Goal: Task Accomplishment & Management: Manage account settings

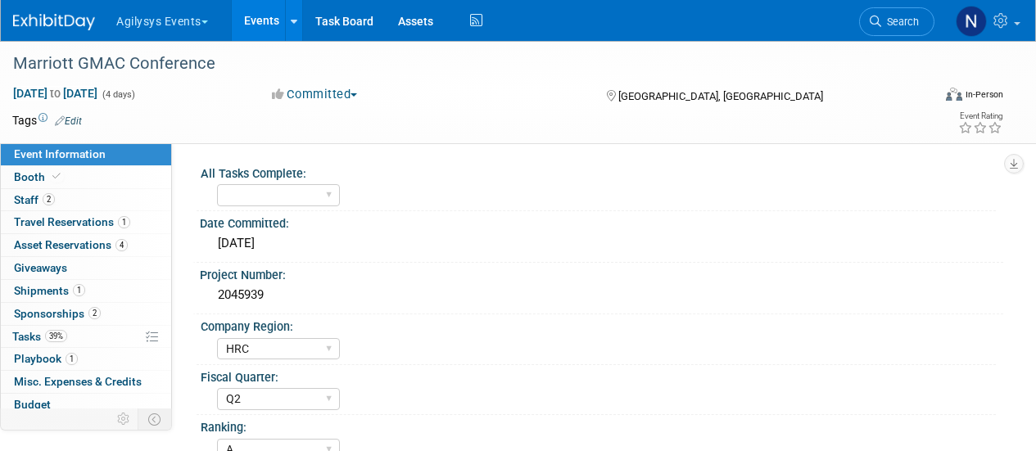
select select "HRC"
select select "Q2"
select select "A"
select select "Yes"
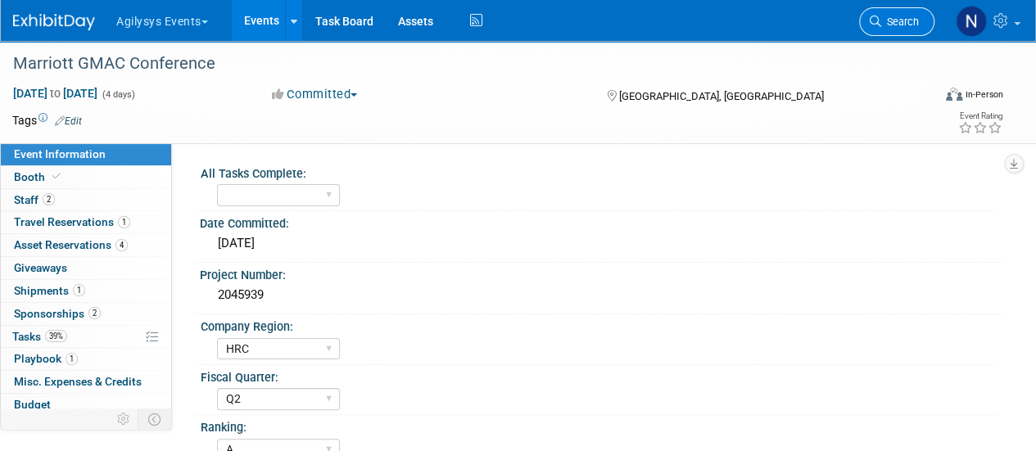
click at [886, 23] on span "Search" at bounding box center [900, 22] width 38 height 12
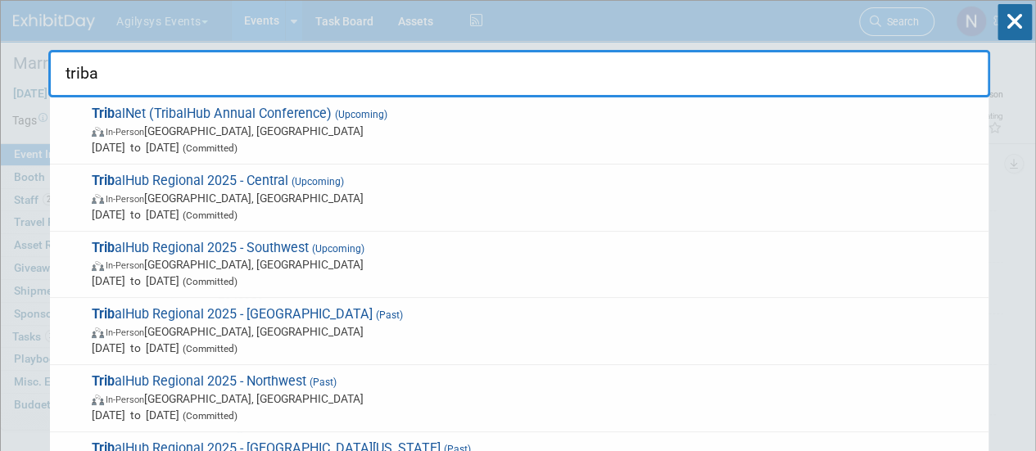
type input "tribal"
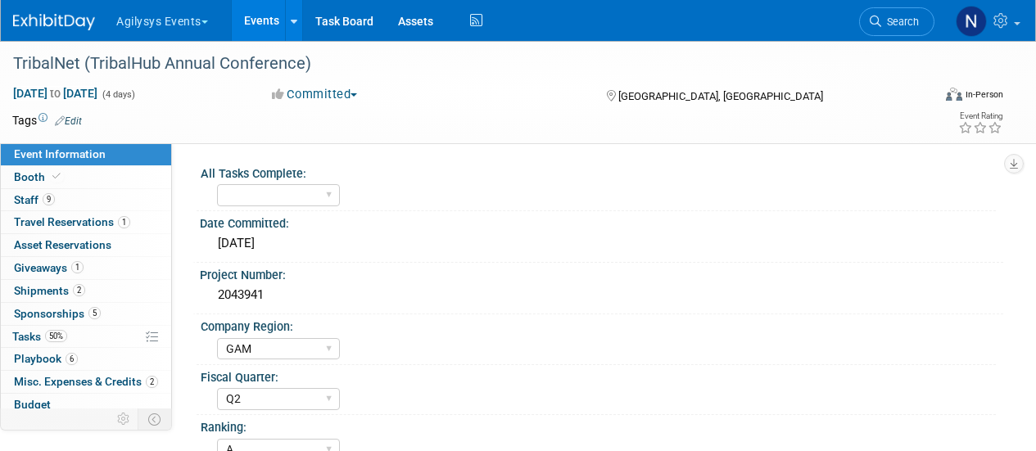
select select "GAM"
select select "Q2"
select select "A"
select select "Yes"
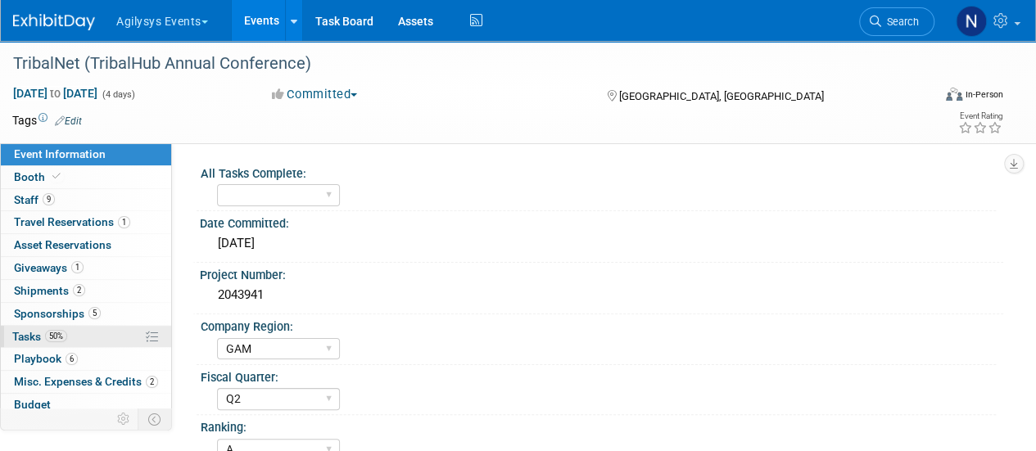
scroll to position [72, 0]
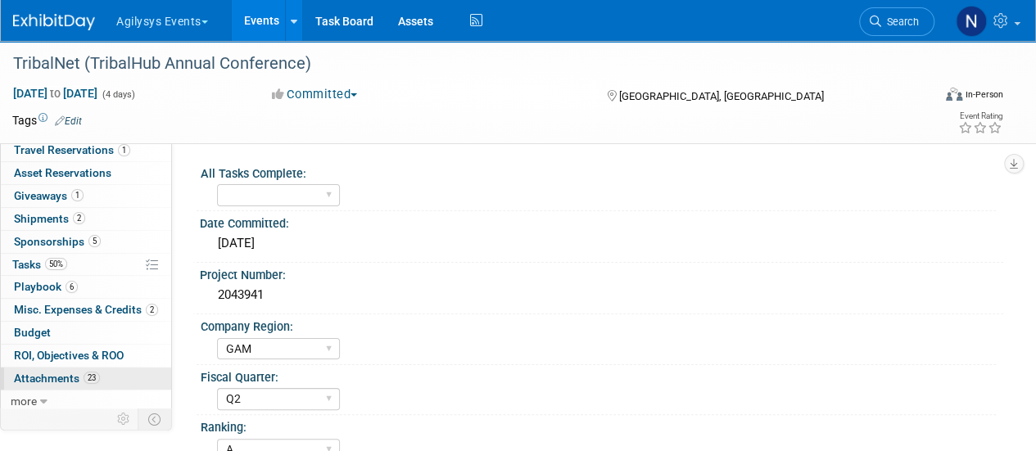
click at [112, 370] on link "23 Attachments 23" at bounding box center [86, 379] width 170 height 22
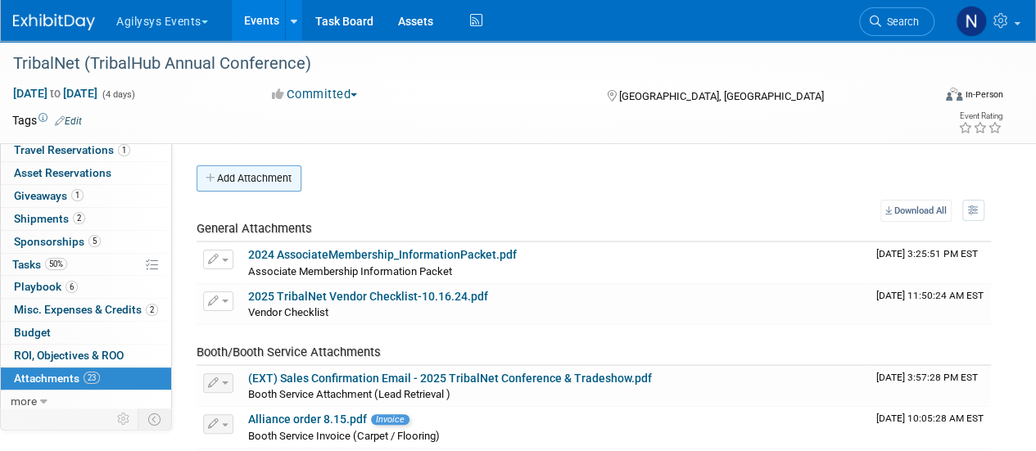
click at [259, 181] on button "Add Attachment" at bounding box center [248, 178] width 105 height 26
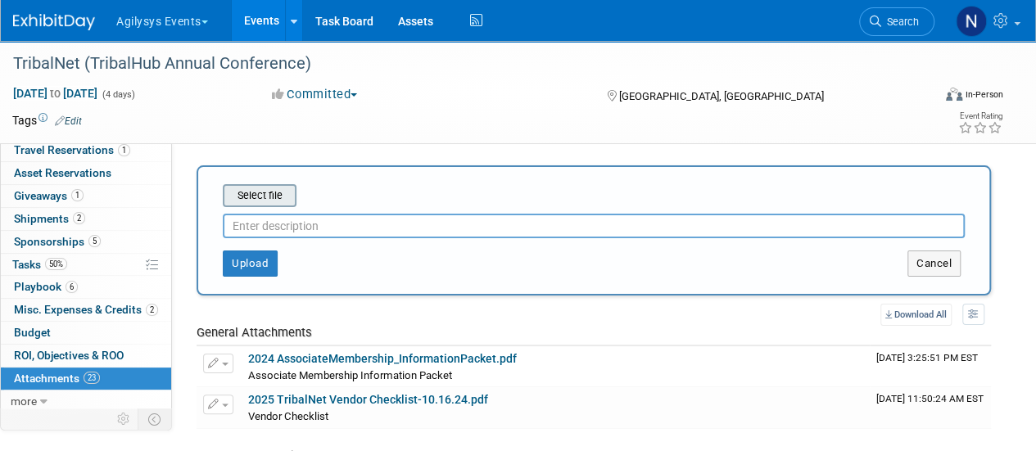
click at [277, 197] on input "file" at bounding box center [197, 196] width 195 height 20
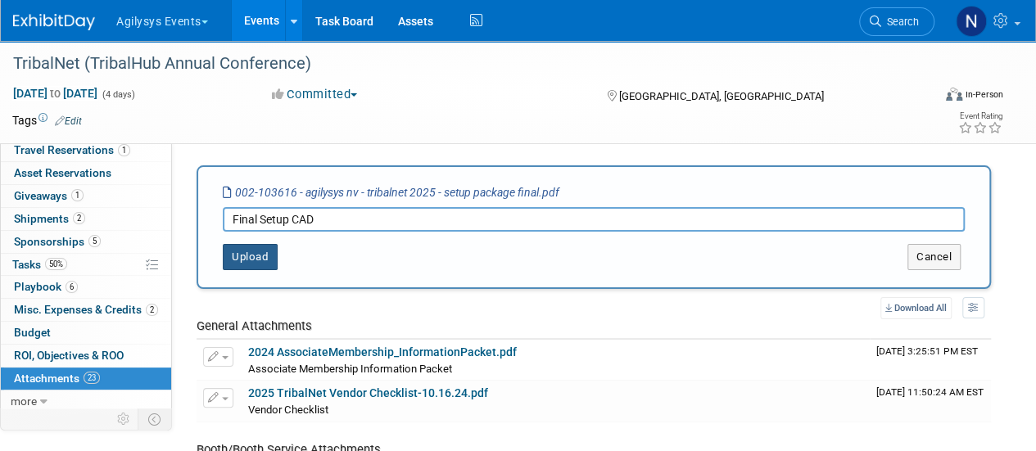
type input "Final Setup CAD"
click at [252, 253] on button "Upload" at bounding box center [250, 257] width 55 height 26
